Goal: Obtain resource: Obtain resource

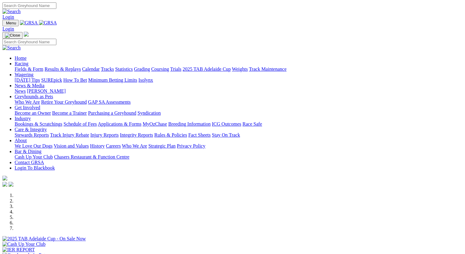
click at [22, 66] on link "Fields & Form" at bounding box center [29, 68] width 29 height 5
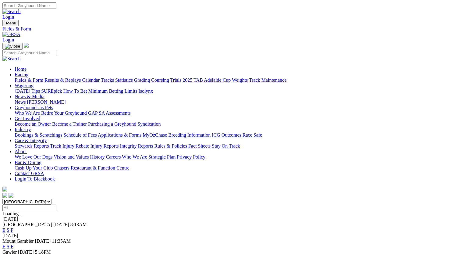
click at [2, 199] on select "[GEOGRAPHIC_DATA] [GEOGRAPHIC_DATA] [GEOGRAPHIC_DATA] [GEOGRAPHIC_DATA] [GEOGRA…" at bounding box center [26, 202] width 49 height 6
select select "QLD"
click option "[GEOGRAPHIC_DATA]" at bounding box center [0, 0] width 0 height 0
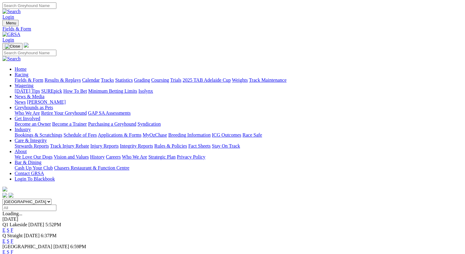
click at [13, 227] on link "F" at bounding box center [12, 229] width 3 height 5
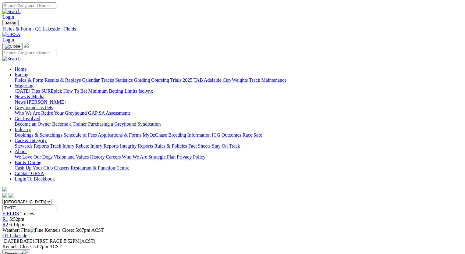
click at [2, 199] on select "[GEOGRAPHIC_DATA] [GEOGRAPHIC_DATA] [GEOGRAPHIC_DATA] [GEOGRAPHIC_DATA] [GEOGRA…" at bounding box center [26, 202] width 49 height 6
click option "[GEOGRAPHIC_DATA]" at bounding box center [0, 0] width 0 height 0
click at [25, 77] on link "Fields & Form" at bounding box center [29, 79] width 29 height 5
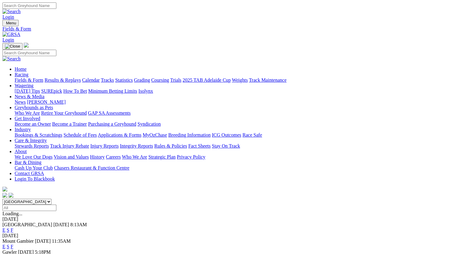
click at [2, 199] on select "[GEOGRAPHIC_DATA] [GEOGRAPHIC_DATA] [GEOGRAPHIC_DATA] [GEOGRAPHIC_DATA] [GEOGRA…" at bounding box center [26, 202] width 49 height 6
select select "QLD"
click option "[GEOGRAPHIC_DATA]" at bounding box center [0, 0] width 0 height 0
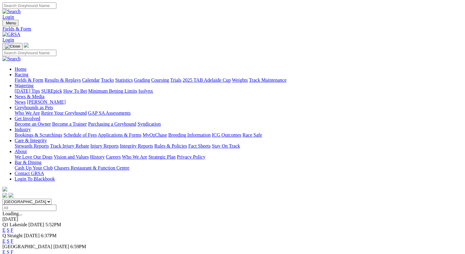
click at [13, 249] on link "F" at bounding box center [12, 251] width 3 height 5
